Goal: Task Accomplishment & Management: Complete application form

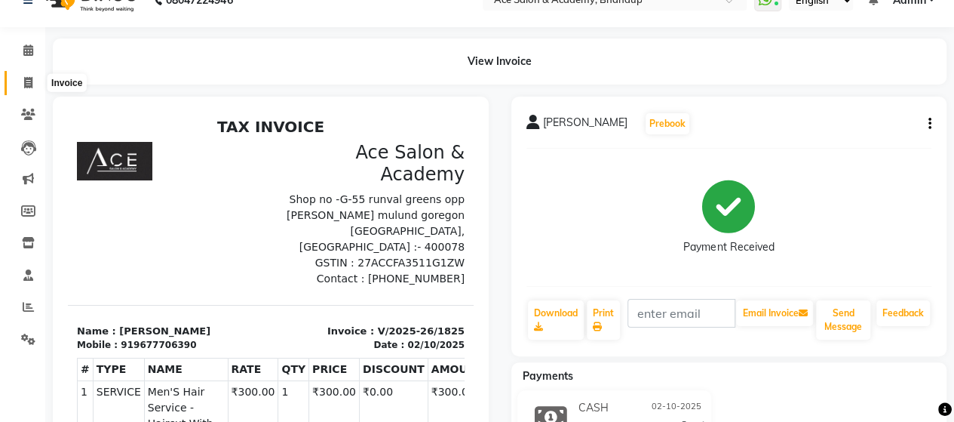
scroll to position [27, 0]
click at [32, 82] on icon at bounding box center [28, 82] width 8 height 11
select select "service"
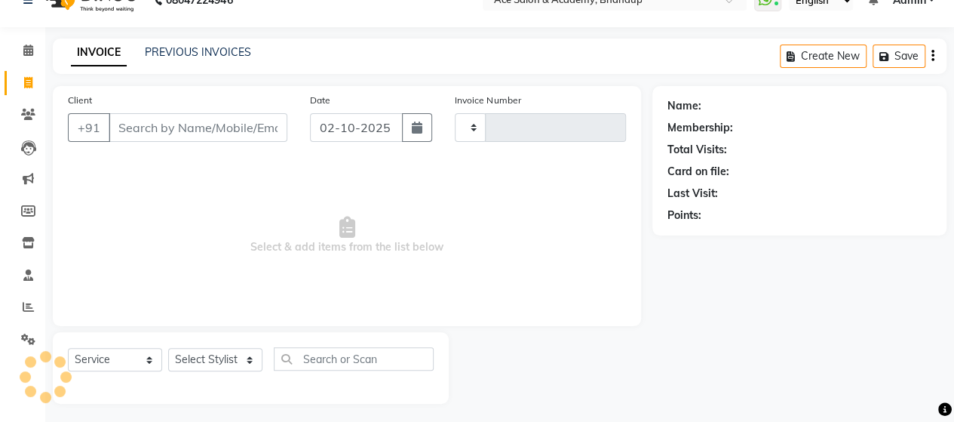
scroll to position [31, 0]
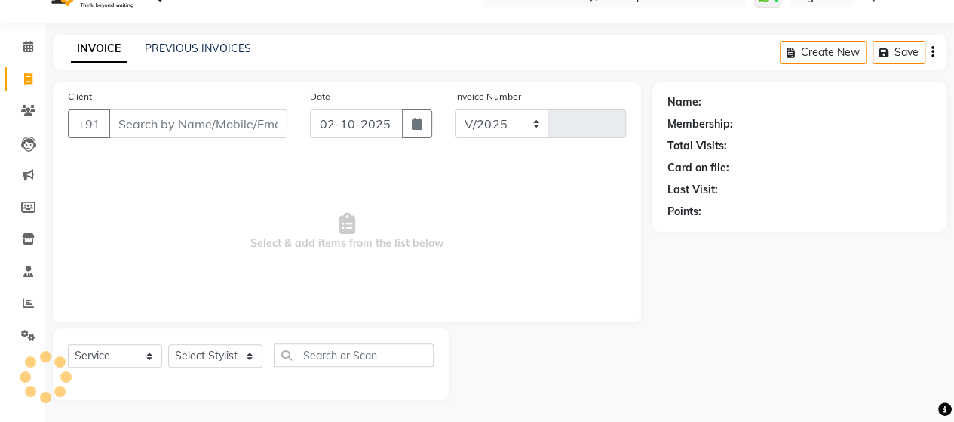
select select "5800"
type input "1826"
click at [206, 351] on select "Select Stylist ACE SALON Chetan KAJAL [PERSON_NAME] UNGUM [PERSON_NAME]" at bounding box center [215, 355] width 94 height 23
select select "91689"
click at [168, 344] on select "Select Stylist ACE SALON Chetan KAJAL [PERSON_NAME] UNGUM [PERSON_NAME]" at bounding box center [215, 355] width 94 height 23
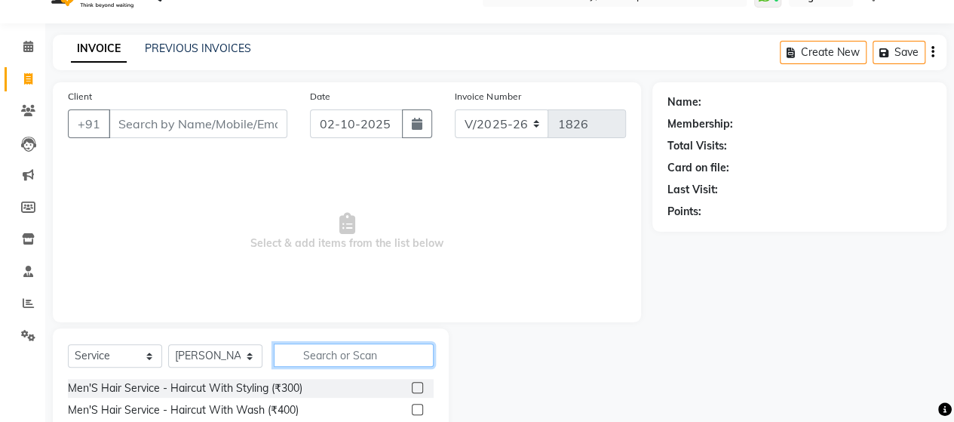
click at [342, 357] on input "text" at bounding box center [354, 354] width 160 height 23
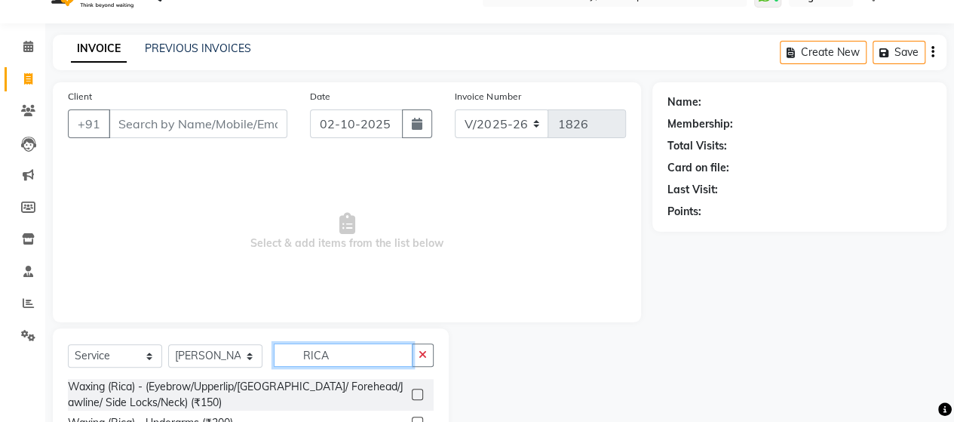
scroll to position [182, 0]
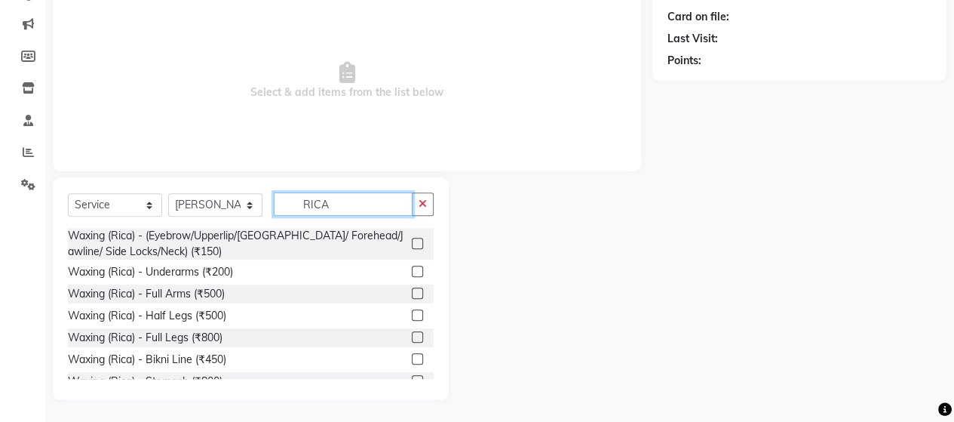
type input "RICA"
click at [412, 264] on div at bounding box center [423, 271] width 22 height 19
click at [412, 265] on label at bounding box center [417, 270] width 11 height 11
click at [412, 267] on input "checkbox" at bounding box center [417, 272] width 10 height 10
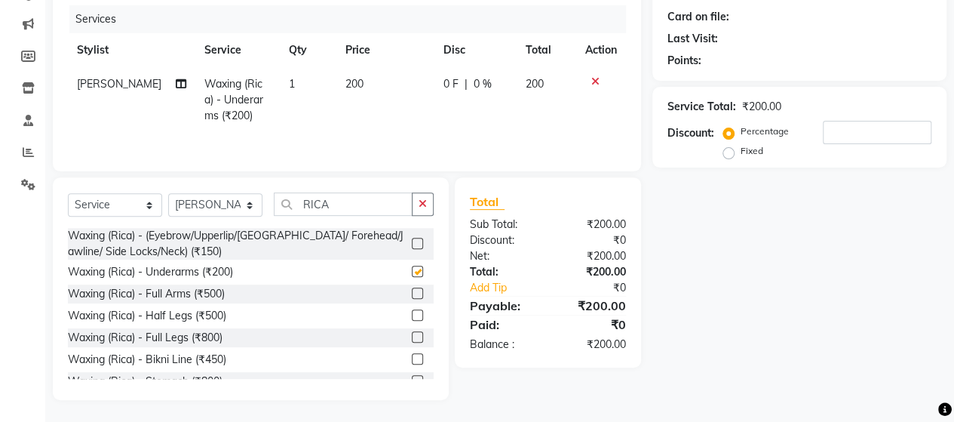
checkbox input "false"
click at [412, 296] on label at bounding box center [417, 292] width 11 height 11
click at [412, 296] on input "checkbox" at bounding box center [417, 294] width 10 height 10
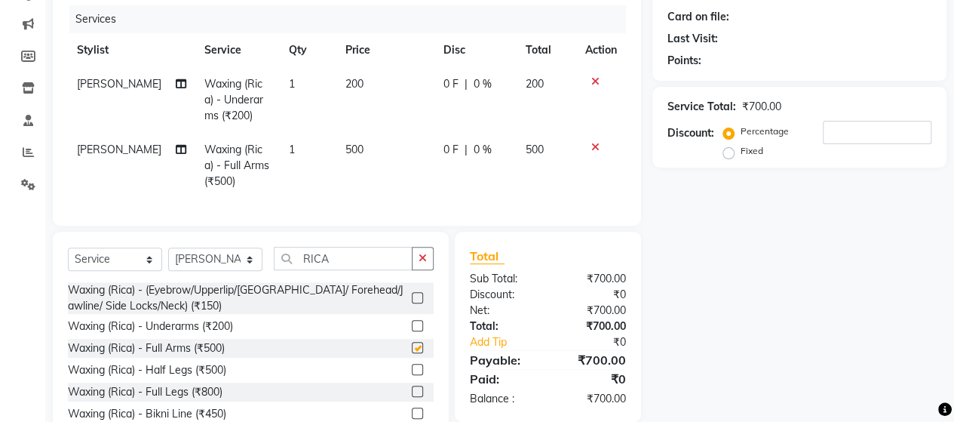
checkbox input "false"
click at [412, 375] on label at bounding box center [417, 368] width 11 height 11
click at [412, 375] on input "checkbox" at bounding box center [417, 370] width 10 height 10
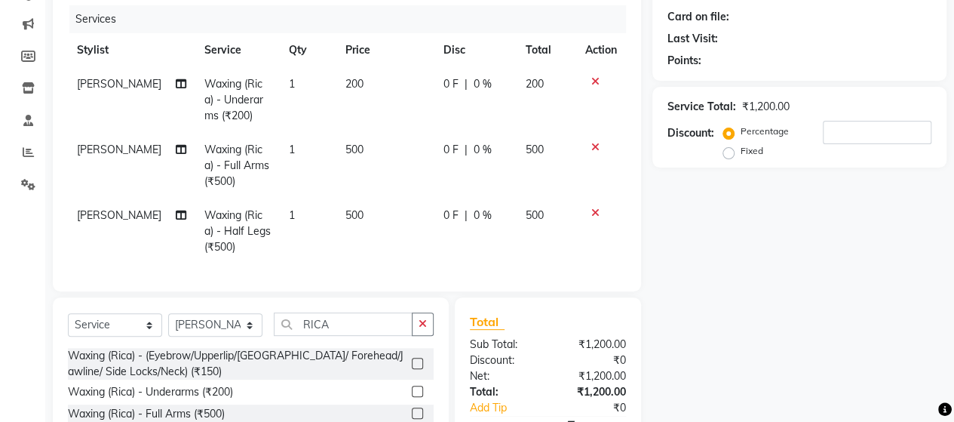
checkbox input "false"
click at [349, 83] on span "200" at bounding box center [354, 84] width 18 height 14
select select "91689"
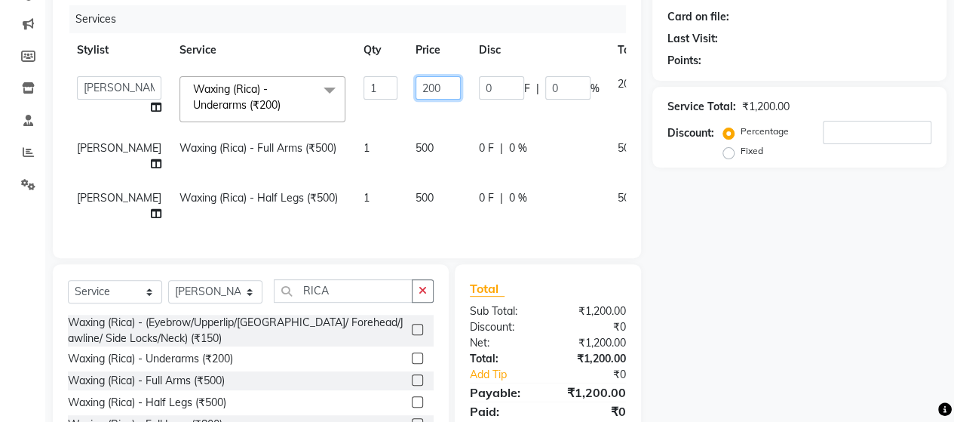
click at [415, 86] on input "200" at bounding box center [437, 87] width 45 height 23
type input "250"
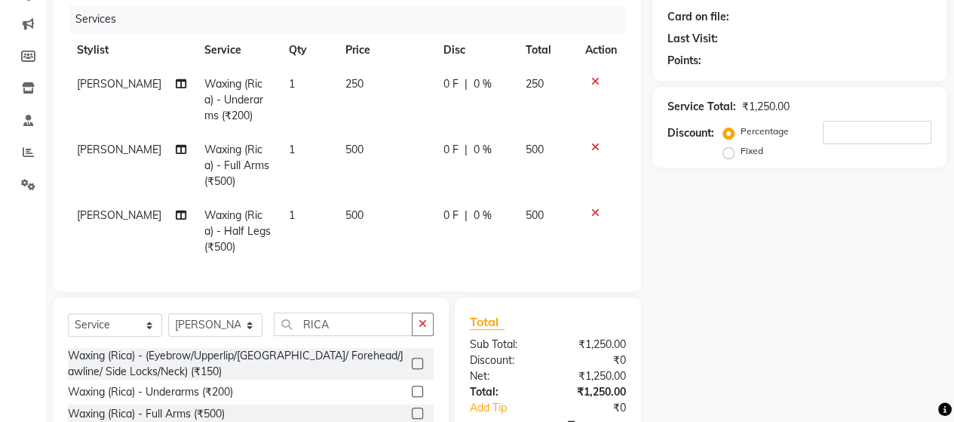
click at [395, 134] on td "500" at bounding box center [385, 166] width 98 height 66
select select "91689"
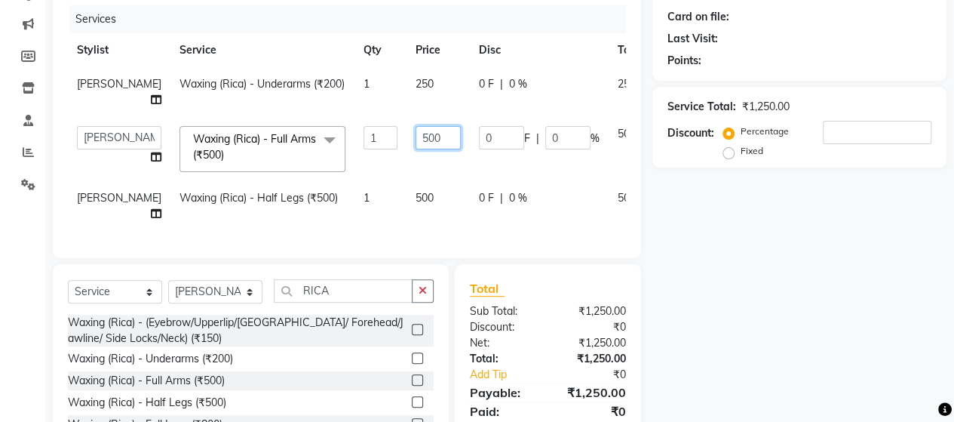
click at [415, 139] on input "500" at bounding box center [437, 137] width 45 height 23
type input "550"
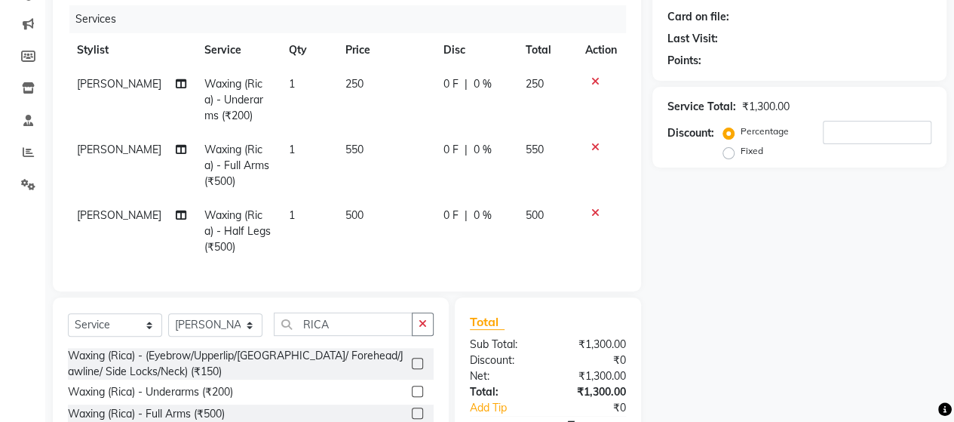
click at [395, 189] on tbody "[PERSON_NAME] Waxing (Rica) - Underarms (₹200) 1 250 0 F | 0 % 250 [PERSON_NAME…" at bounding box center [347, 165] width 558 height 197
click at [351, 218] on span "500" at bounding box center [354, 215] width 18 height 14
select select "91689"
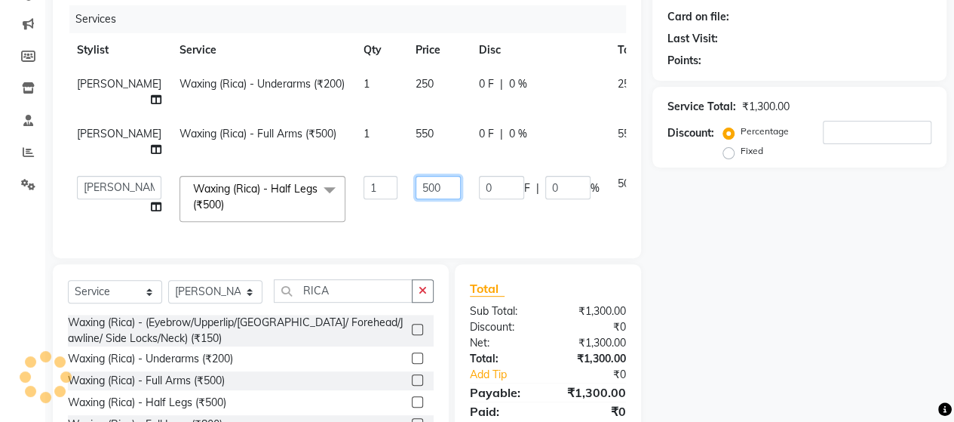
click at [415, 185] on input "500" at bounding box center [437, 187] width 45 height 23
type input "550"
click at [422, 206] on td "550" at bounding box center [437, 199] width 63 height 64
select select "91689"
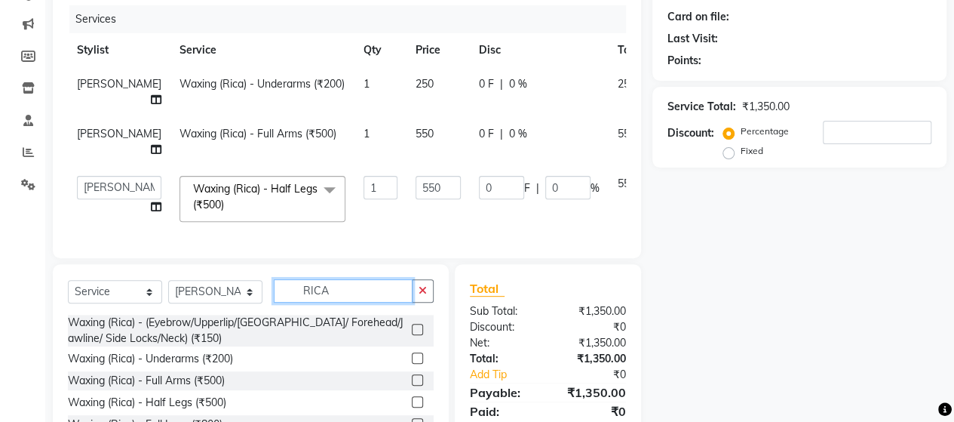
click at [344, 301] on input "RICA" at bounding box center [343, 290] width 139 height 23
type input "R"
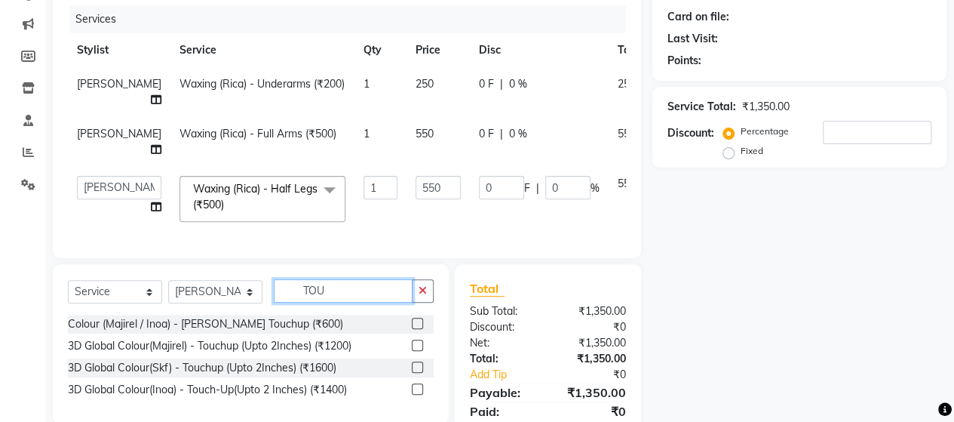
type input "TOU"
click at [409, 397] on div "3D Global Colour(Inoa) - Touch-Up(Upto 2 Inches) (₹1400)" at bounding box center [251, 389] width 366 height 19
click at [415, 394] on label at bounding box center [417, 388] width 11 height 11
click at [415, 394] on input "checkbox" at bounding box center [417, 390] width 10 height 10
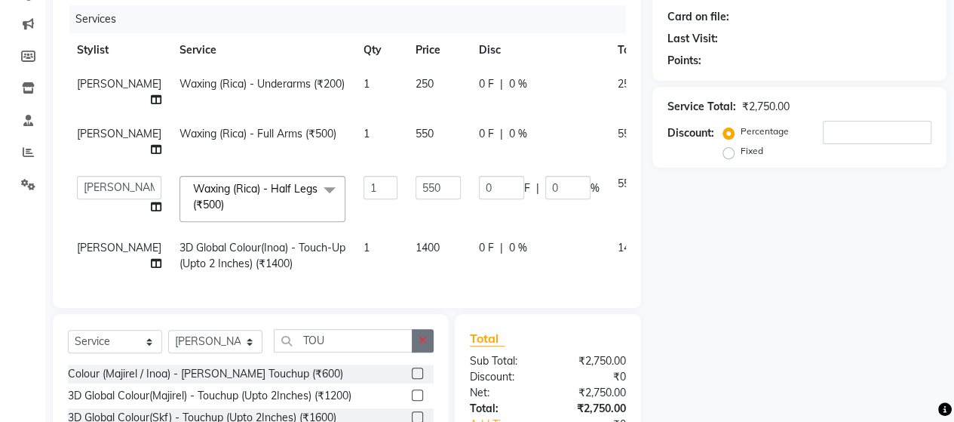
checkbox input "false"
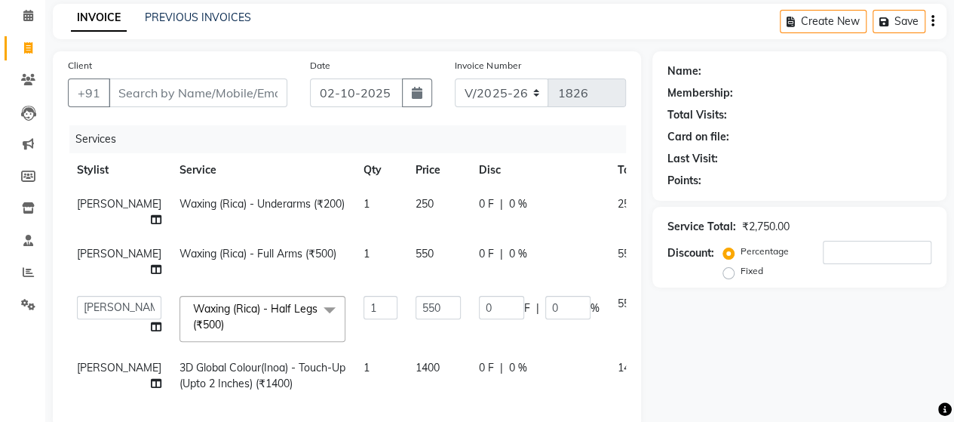
scroll to position [0, 0]
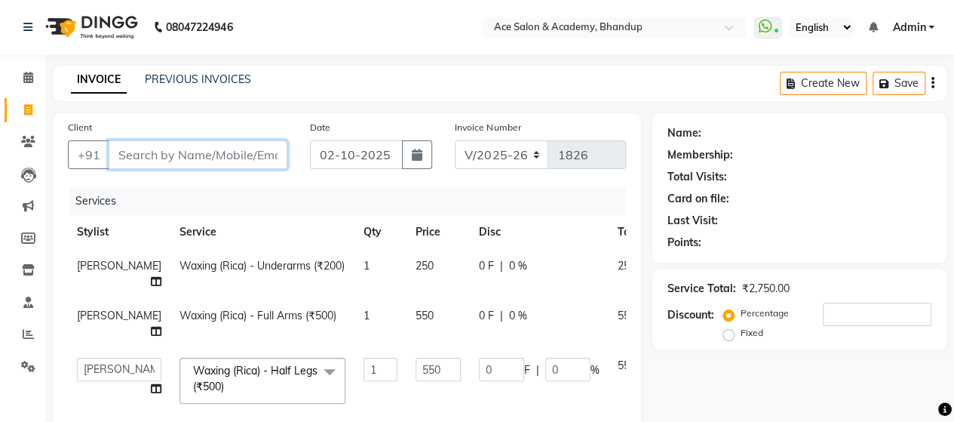
click at [136, 147] on input "Client" at bounding box center [198, 154] width 179 height 29
type input "9"
type input "0"
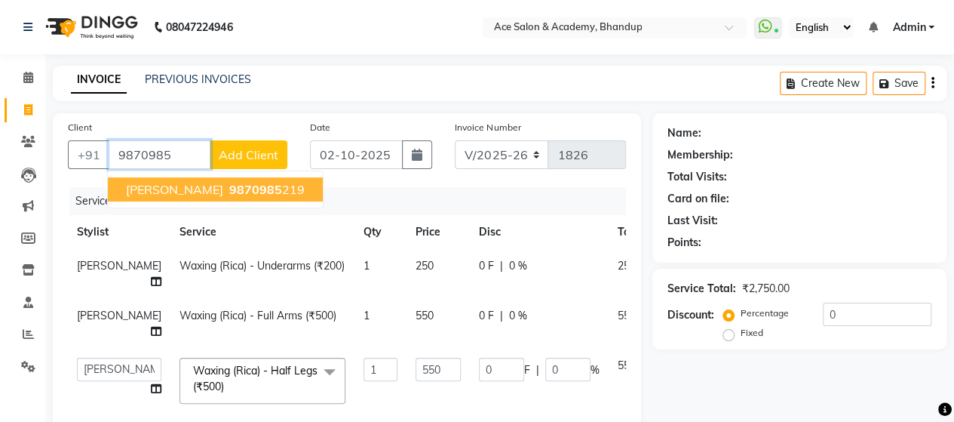
click at [189, 187] on span "[PERSON_NAME]" at bounding box center [174, 189] width 97 height 15
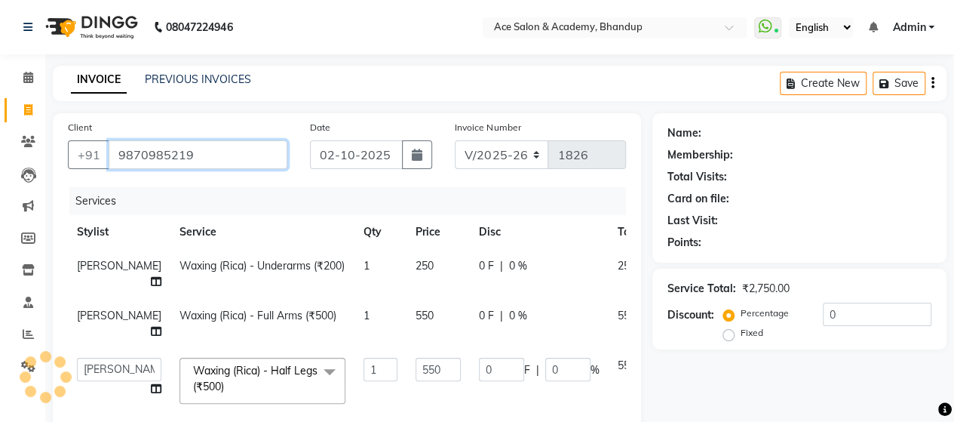
type input "9870985219"
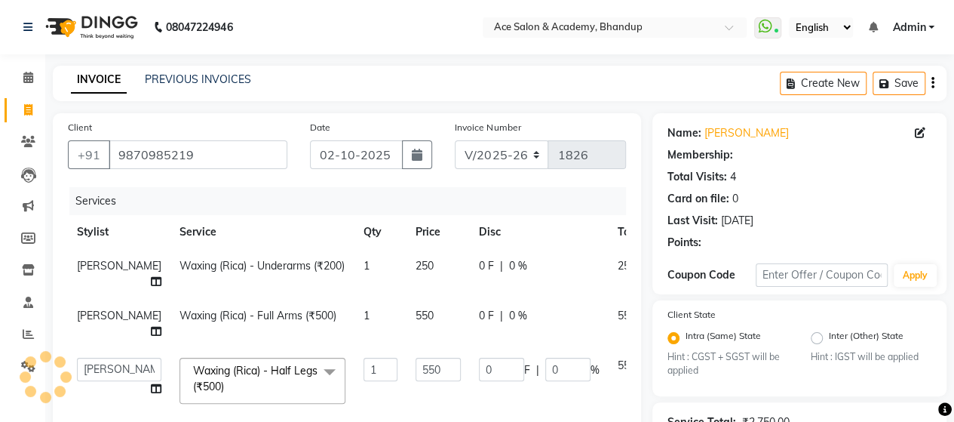
type input "110"
type input "20"
select select "1: Object"
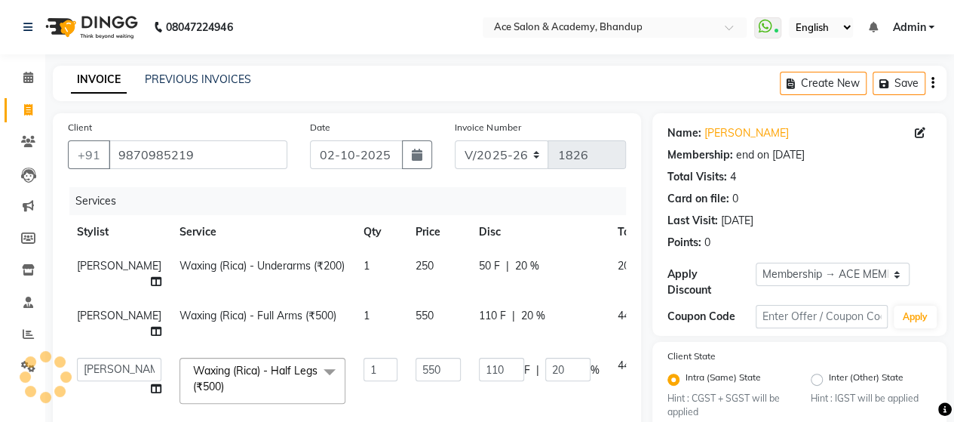
type input "20"
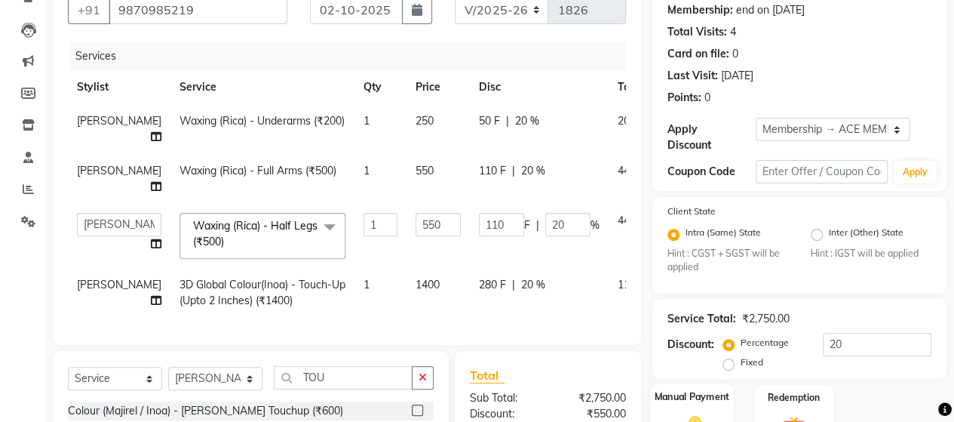
scroll to position [296, 0]
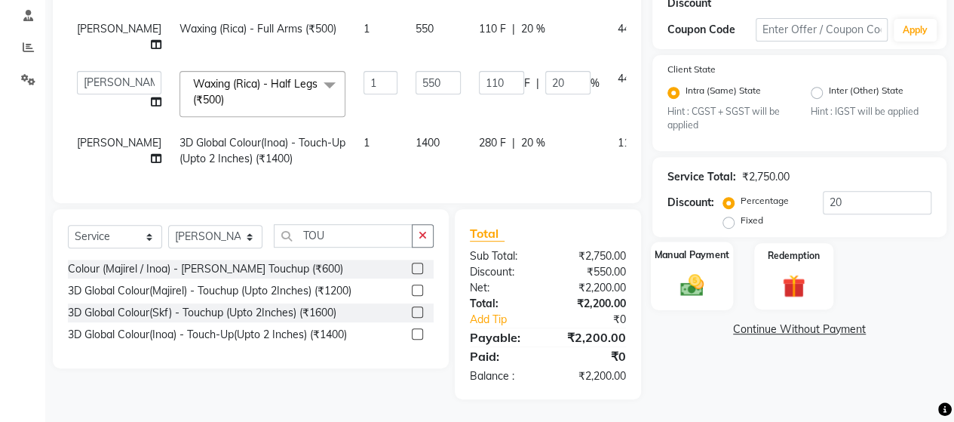
click at [685, 271] on img at bounding box center [692, 284] width 38 height 27
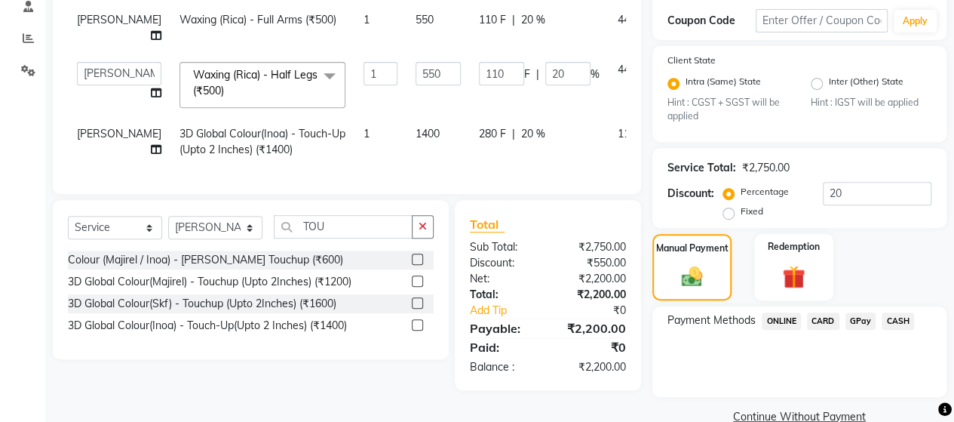
click at [864, 319] on span "GPay" at bounding box center [860, 320] width 31 height 17
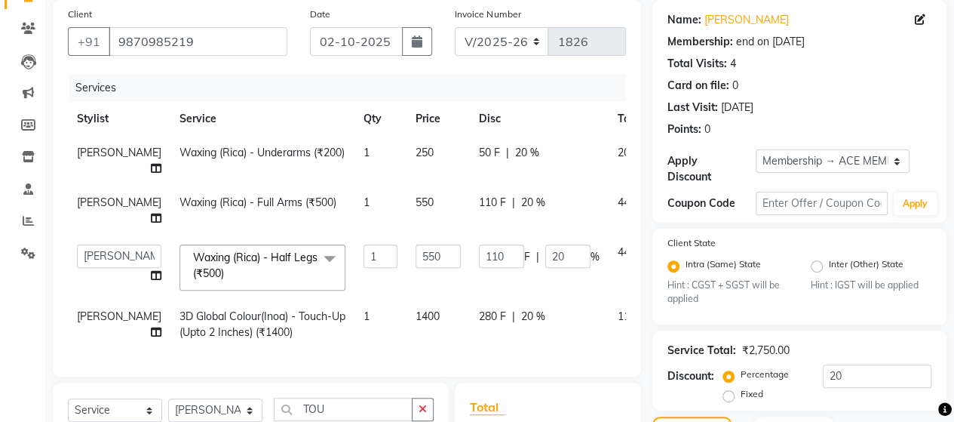
scroll to position [145, 0]
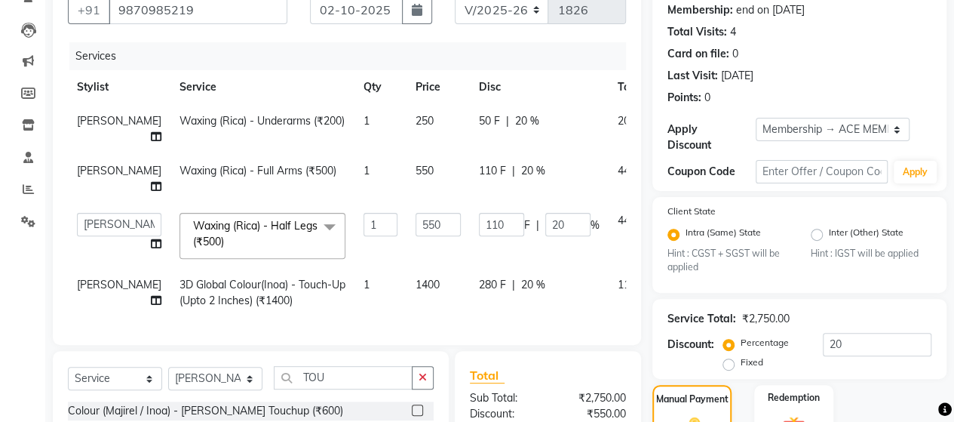
click at [108, 281] on span "[PERSON_NAME]" at bounding box center [119, 284] width 84 height 14
select select "91689"
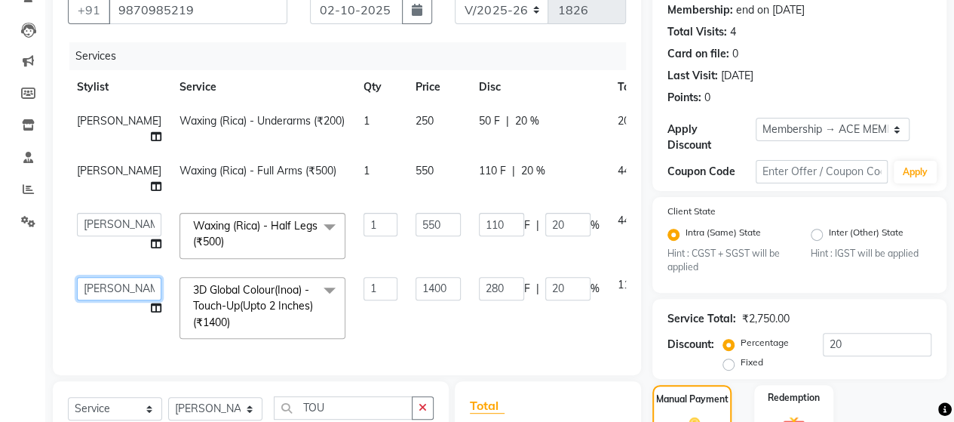
click at [118, 285] on select "ACE SALON Chetan KAJAL [PERSON_NAME] UNGUM [PERSON_NAME]" at bounding box center [119, 288] width 84 height 23
select select "40244"
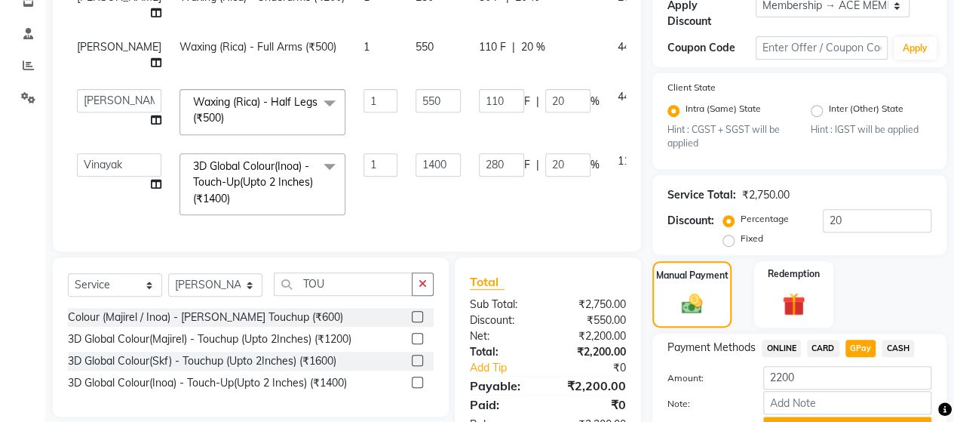
scroll to position [296, 0]
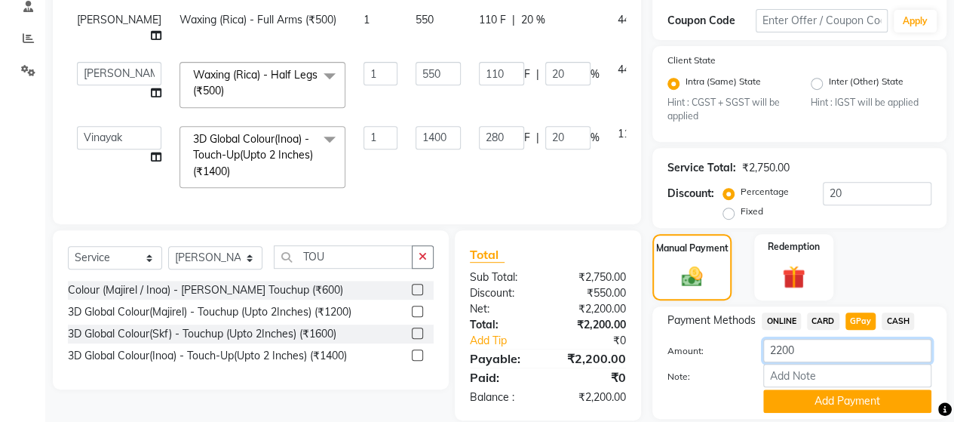
click at [817, 348] on input "2200" at bounding box center [847, 350] width 168 height 23
click at [840, 397] on button "Add Payment" at bounding box center [847, 400] width 168 height 23
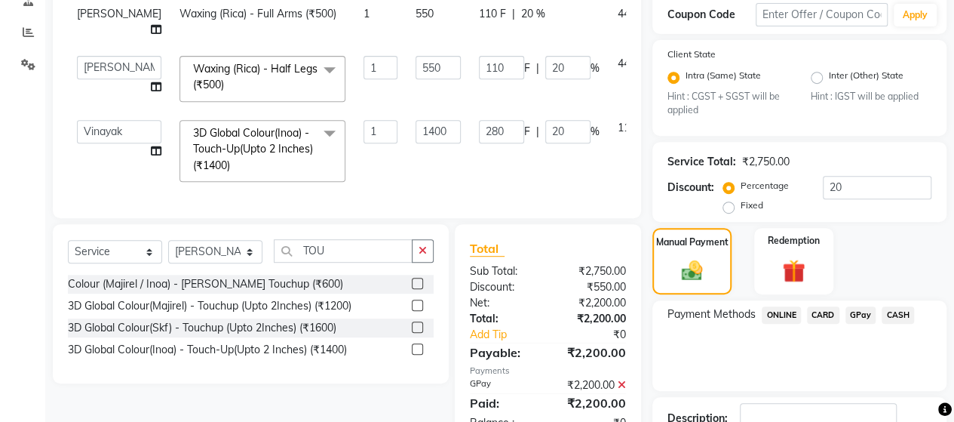
scroll to position [407, 0]
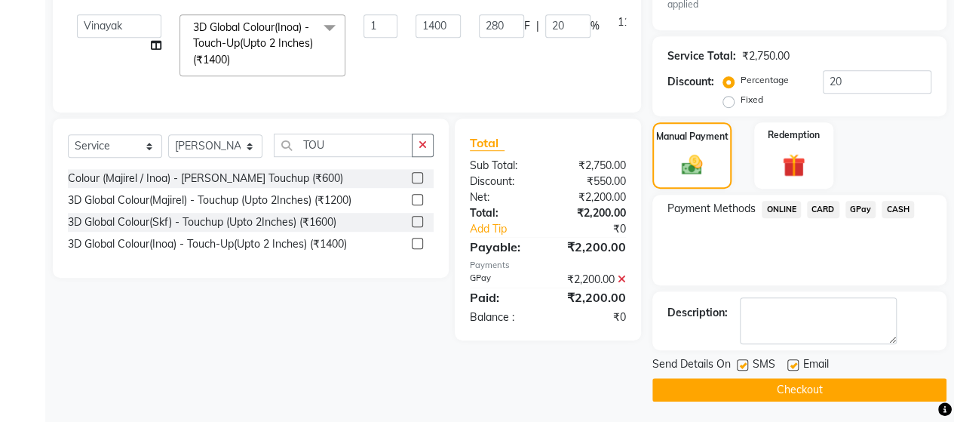
click at [826, 382] on button "Checkout" at bounding box center [799, 389] width 294 height 23
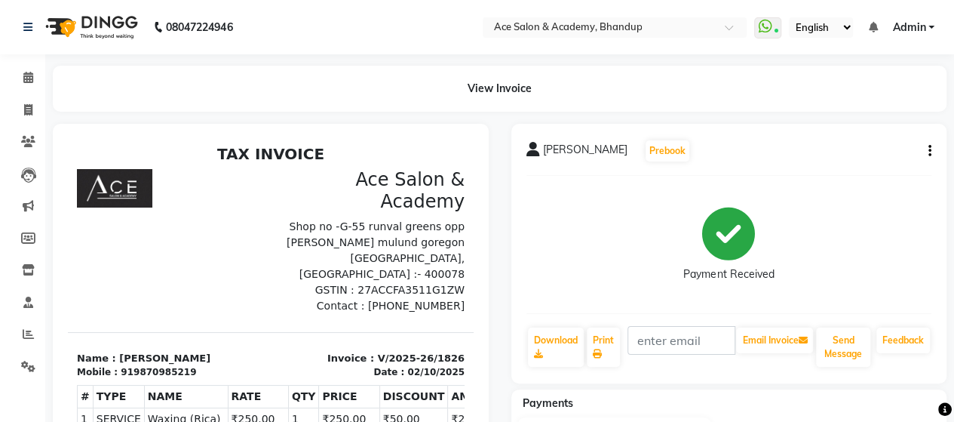
select select "service"
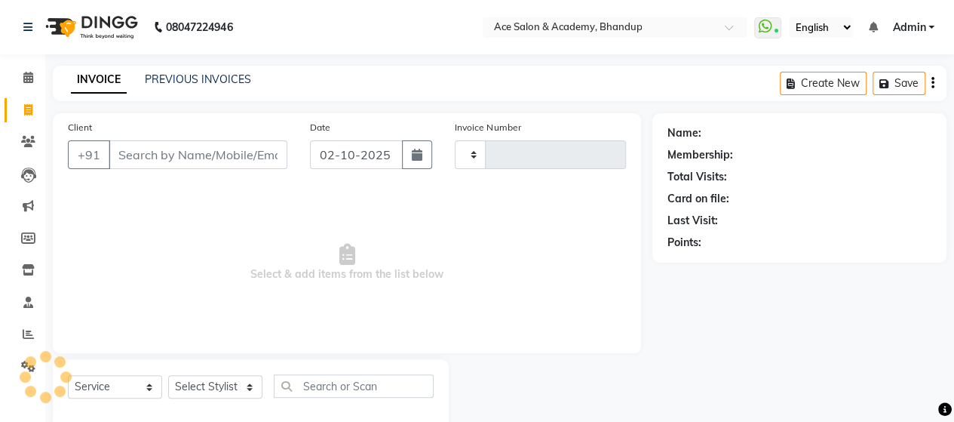
type input "1827"
select select "5800"
